Goal: Find specific page/section: Find specific page/section

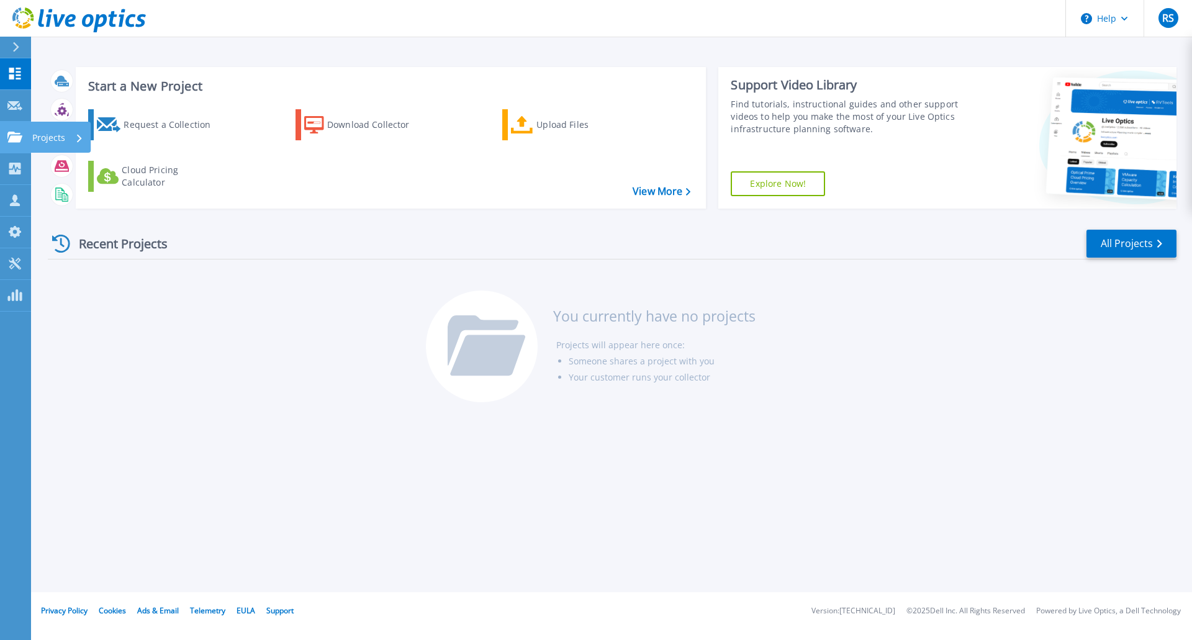
click at [43, 136] on p "Projects" at bounding box center [48, 138] width 33 height 32
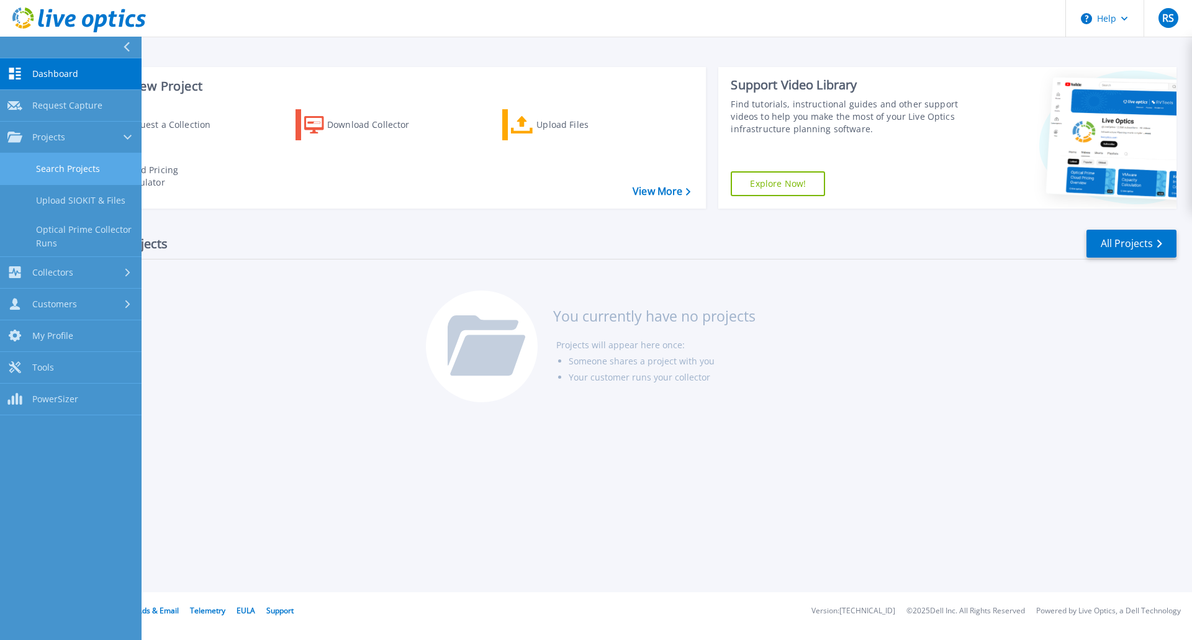
click at [56, 169] on link "Search Projects" at bounding box center [71, 169] width 142 height 32
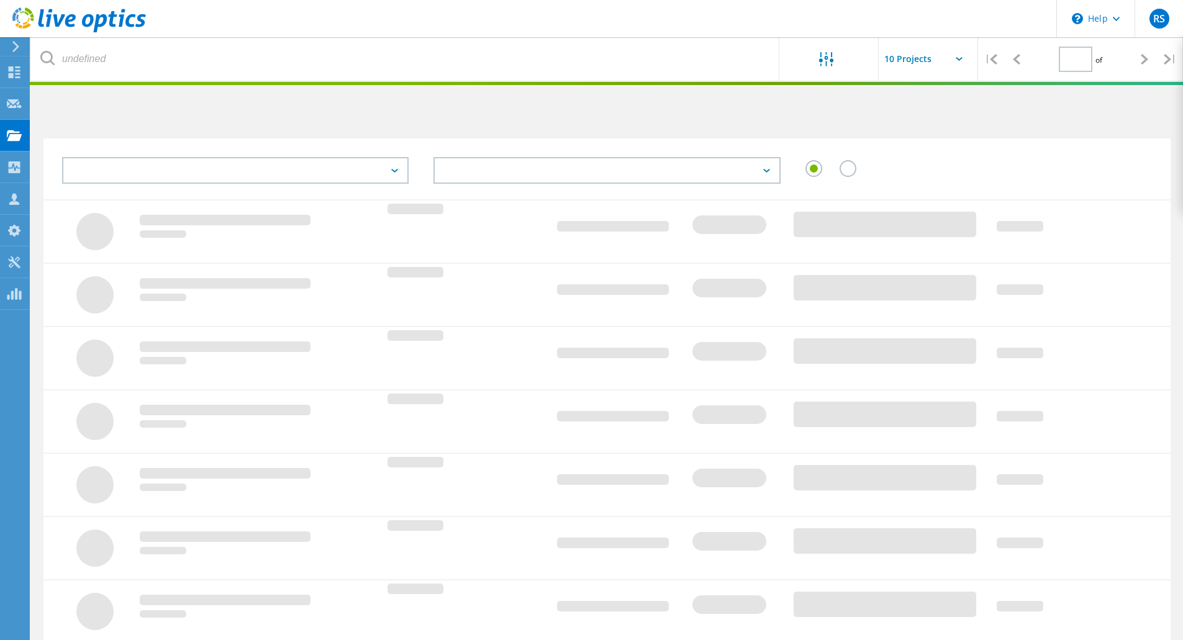
type input "1"
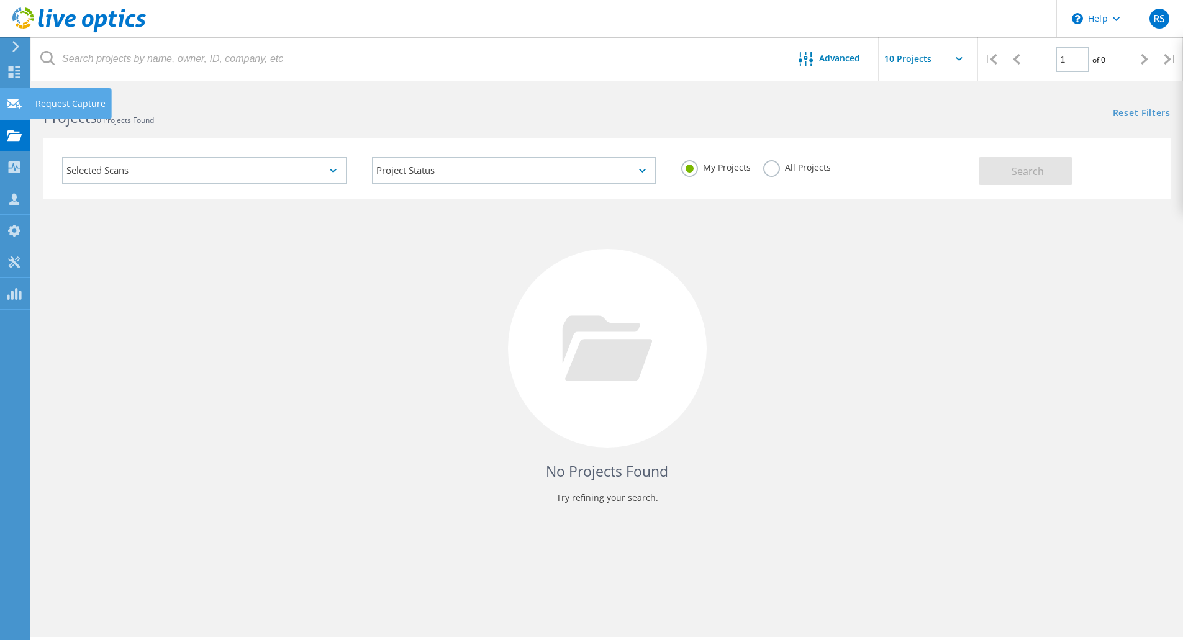
click at [43, 101] on div "Request Capture" at bounding box center [70, 103] width 70 height 9
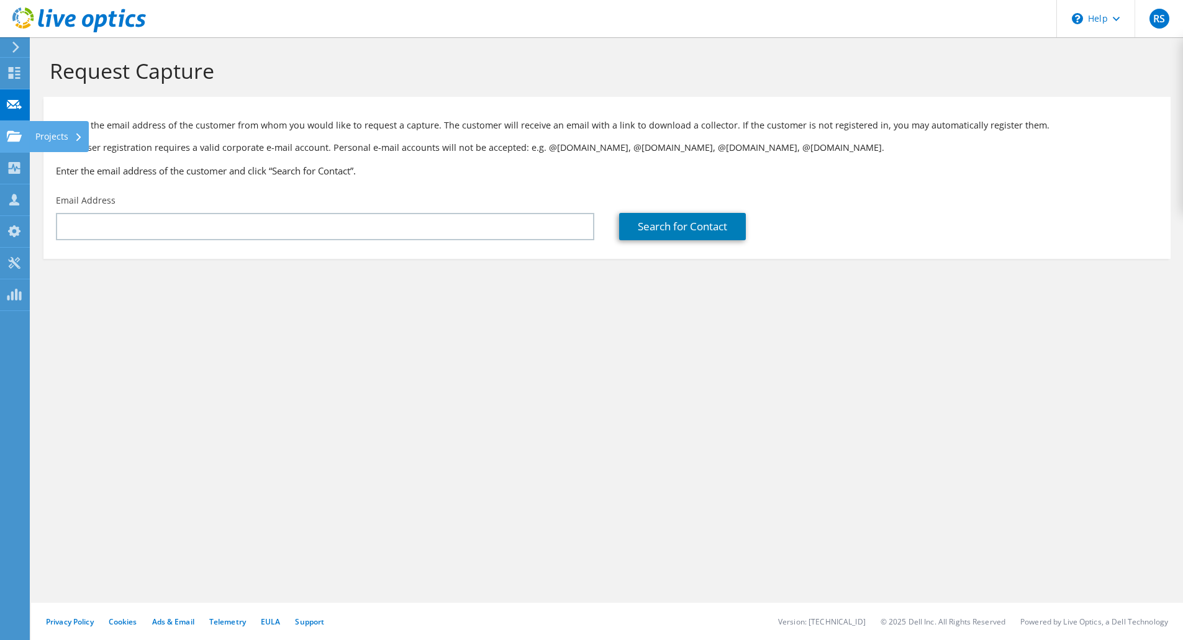
click at [50, 133] on div "Projects" at bounding box center [59, 136] width 60 height 31
